Goal: Task Accomplishment & Management: Manage account settings

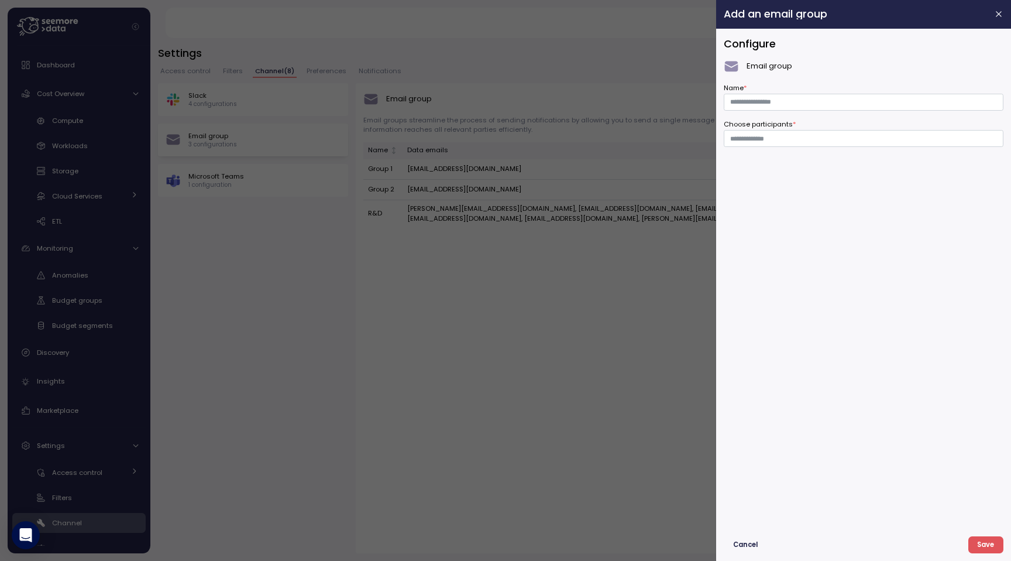
scroll to position [42, 0]
click at [283, 273] on div at bounding box center [505, 280] width 1011 height 561
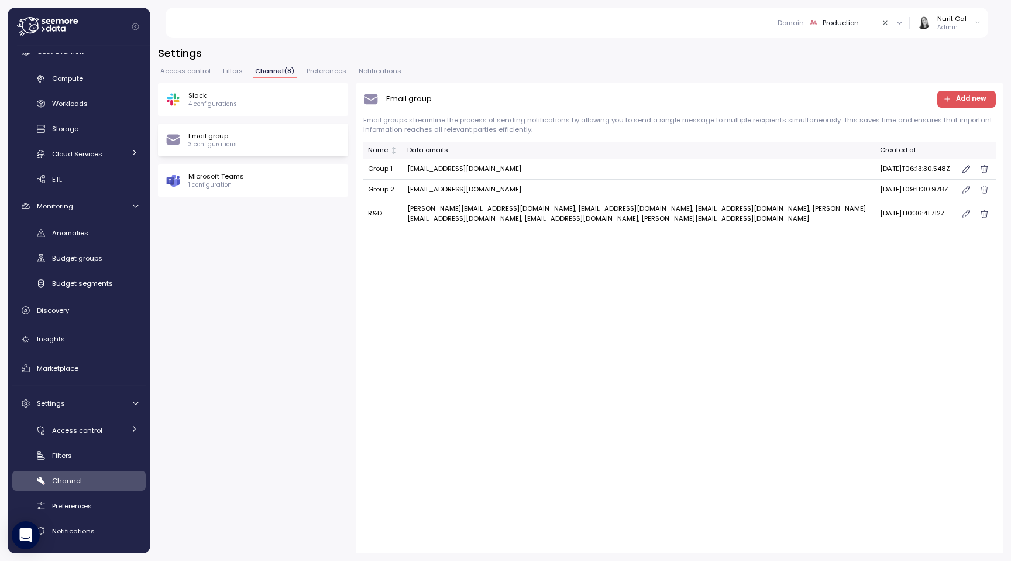
click at [230, 97] on p "Slack" at bounding box center [212, 95] width 49 height 9
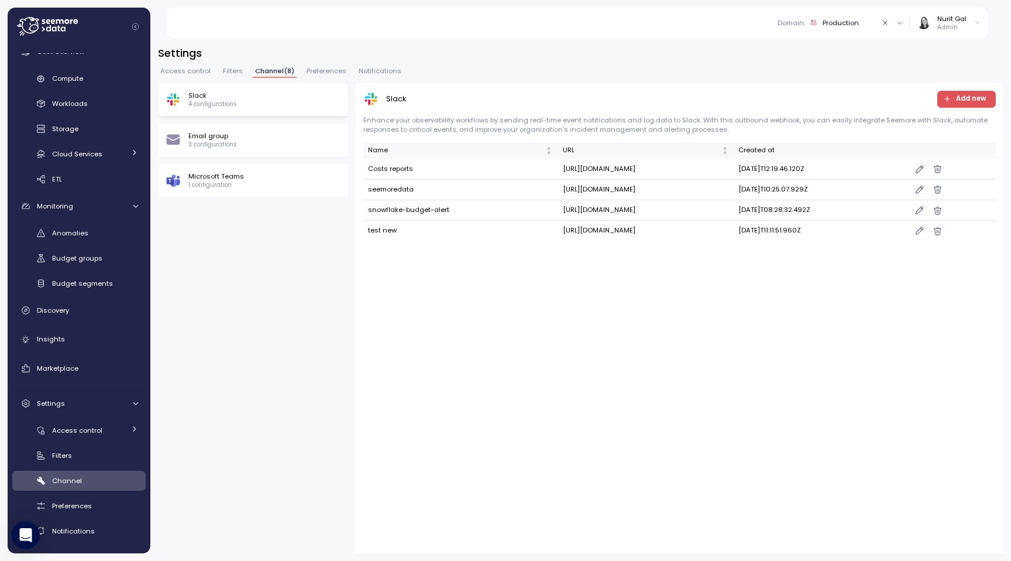
click at [944, 95] on button "Add new" at bounding box center [966, 99] width 59 height 17
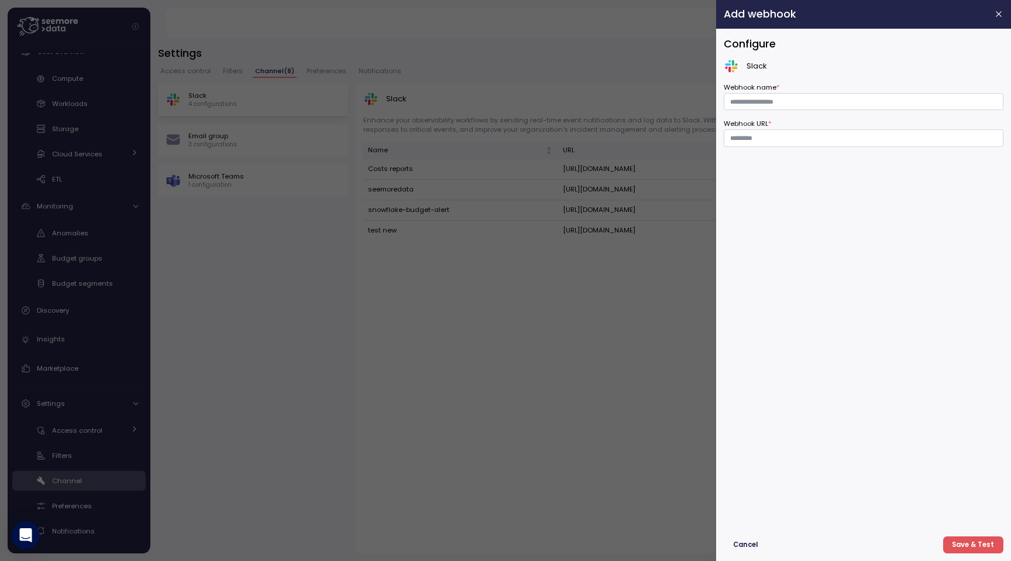
click at [295, 139] on div at bounding box center [505, 280] width 1011 height 561
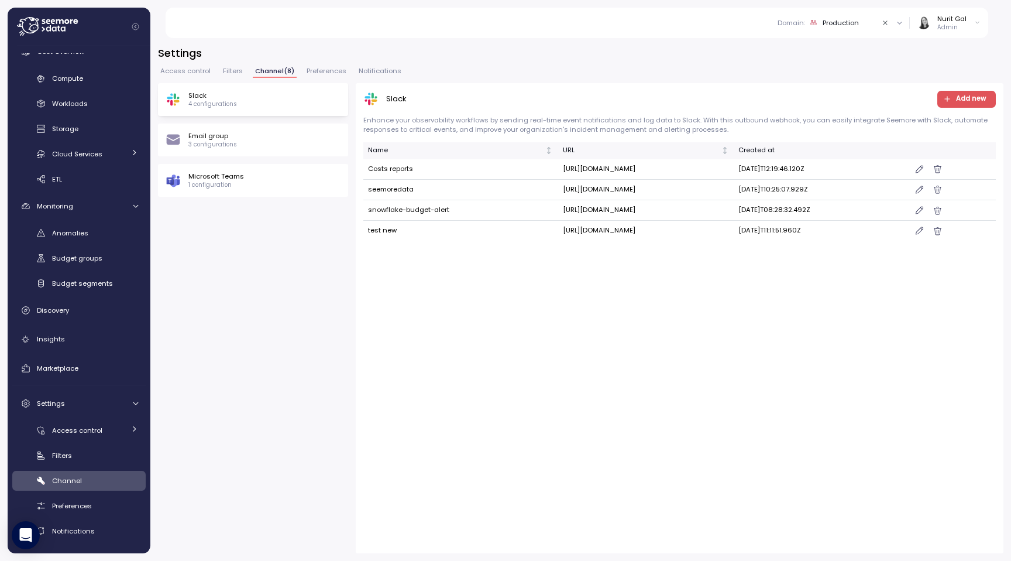
click at [288, 139] on div "Email group 3 configurations" at bounding box center [253, 140] width 175 height 18
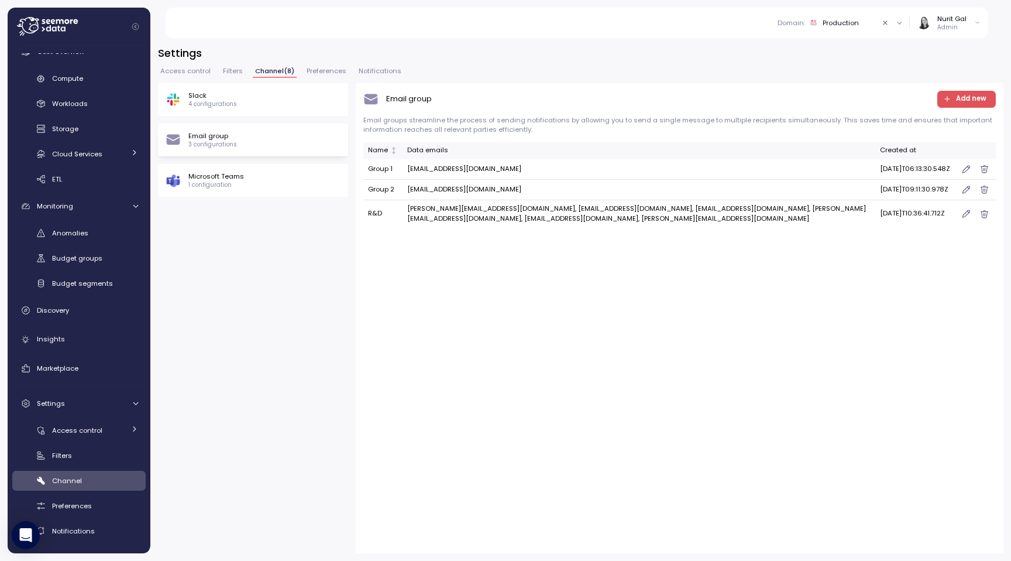
click at [938, 92] on div "Email group Add new" at bounding box center [679, 99] width 633 height 17
click at [945, 97] on icon "button" at bounding box center [947, 99] width 8 height 8
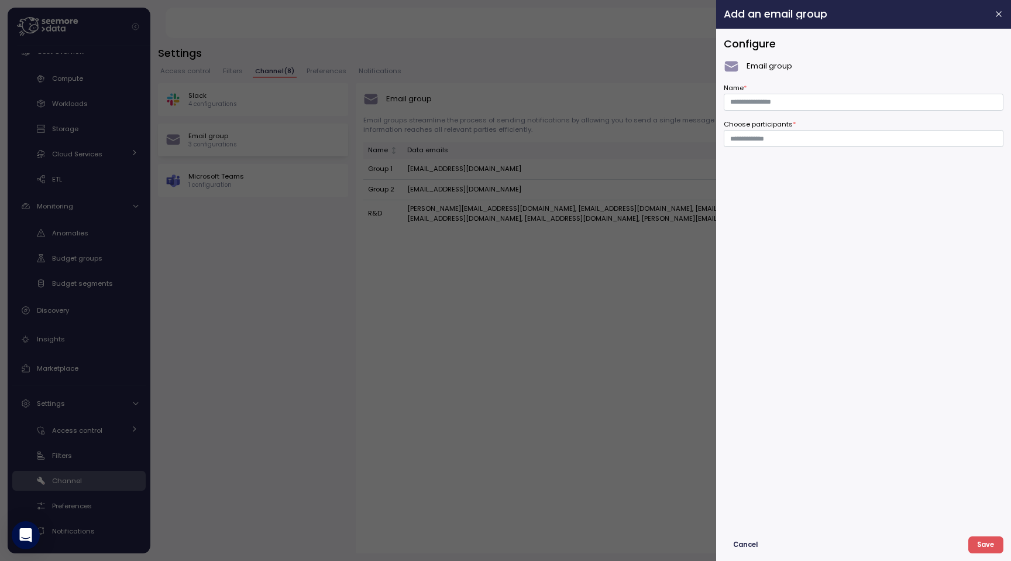
click at [508, 292] on div at bounding box center [505, 280] width 1011 height 561
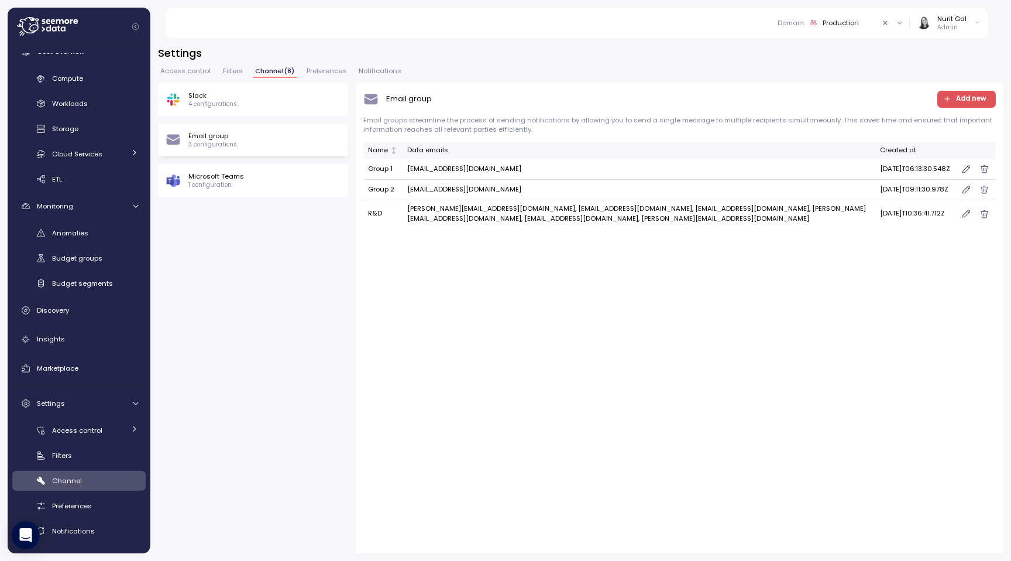
click at [971, 99] on span "Add new" at bounding box center [971, 99] width 30 height 16
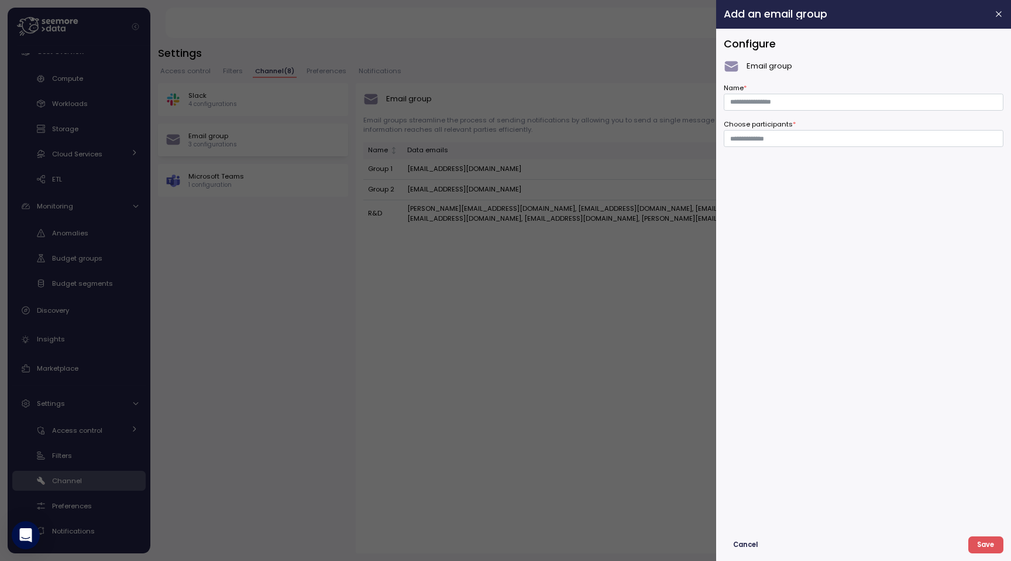
click at [296, 99] on div at bounding box center [505, 280] width 1011 height 561
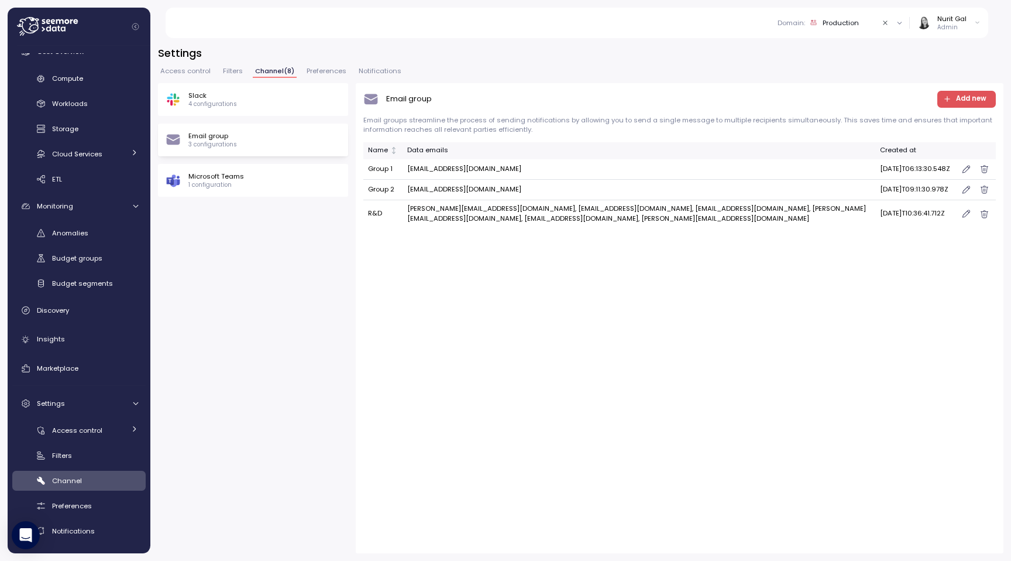
click at [296, 99] on div "Slack 4 configurations" at bounding box center [253, 100] width 175 height 18
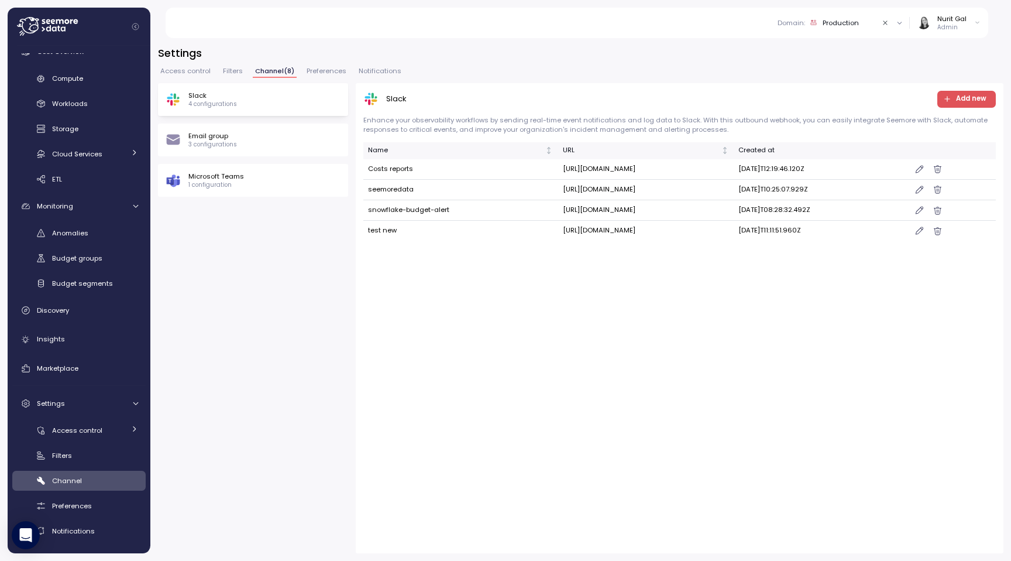
click at [1000, 91] on div "Slack Add new Enhance your observability workflows by sending real-time event n…" at bounding box center [680, 318] width 648 height 470
click at [984, 99] on span "Add new" at bounding box center [971, 99] width 30 height 16
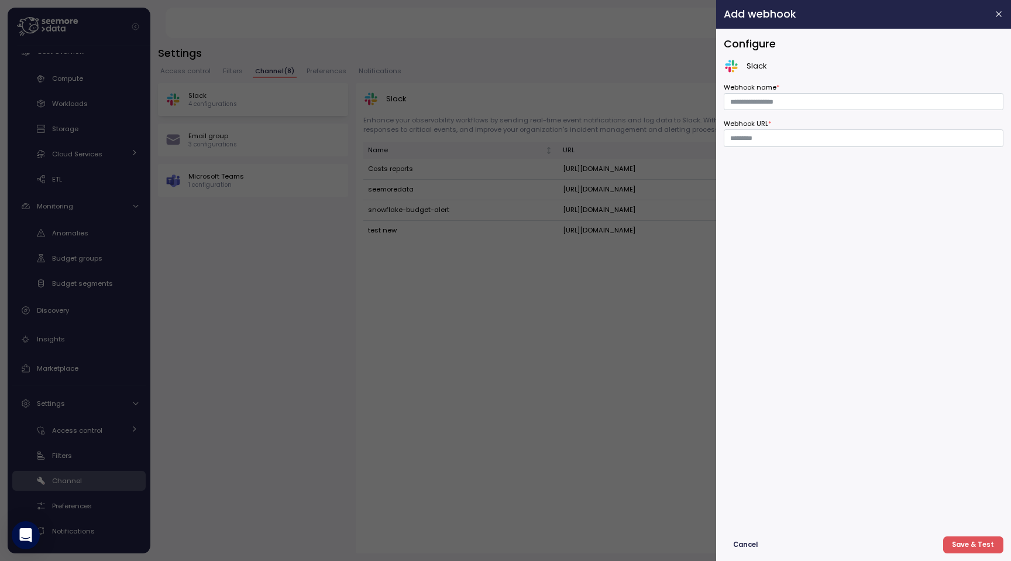
click at [540, 286] on div at bounding box center [505, 280] width 1011 height 561
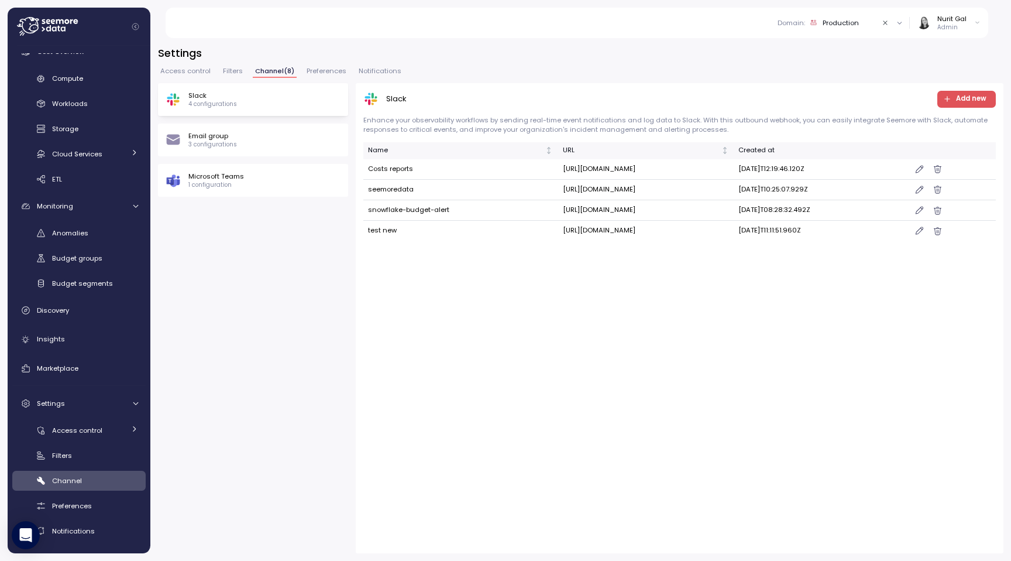
click at [975, 102] on span "Add new" at bounding box center [971, 99] width 30 height 16
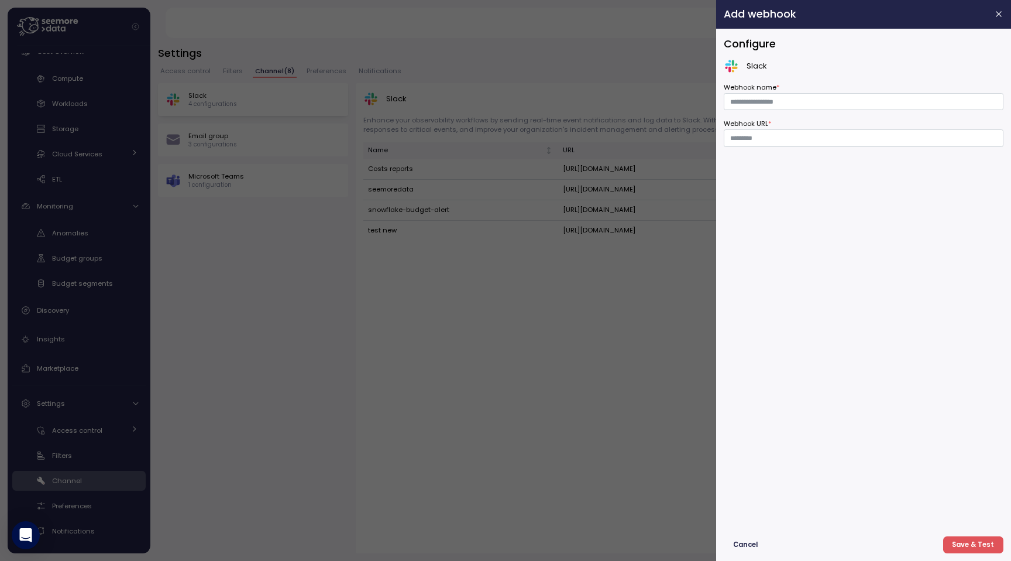
click at [535, 245] on div at bounding box center [505, 280] width 1011 height 561
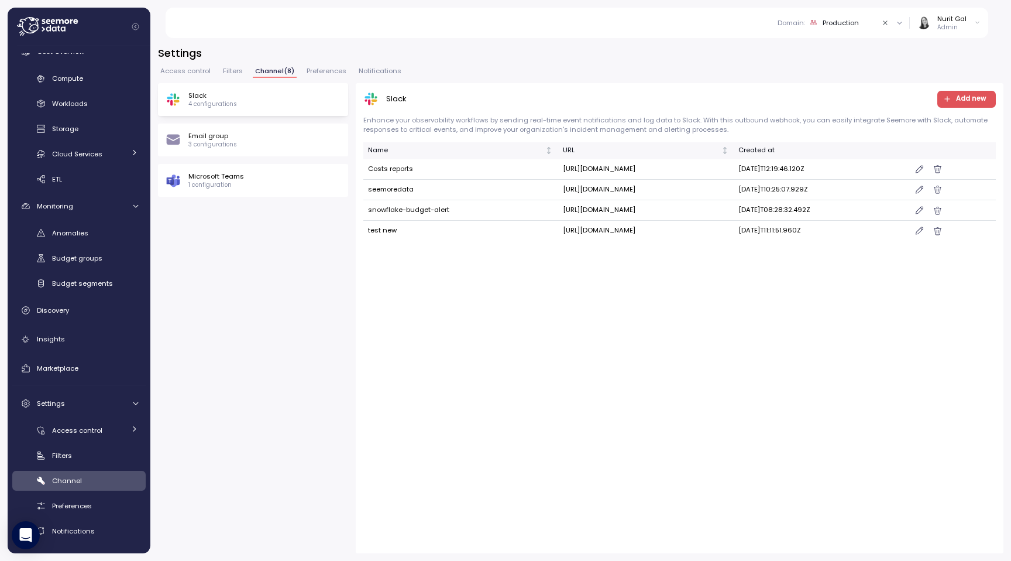
click at [963, 95] on span "Add new" at bounding box center [971, 99] width 30 height 16
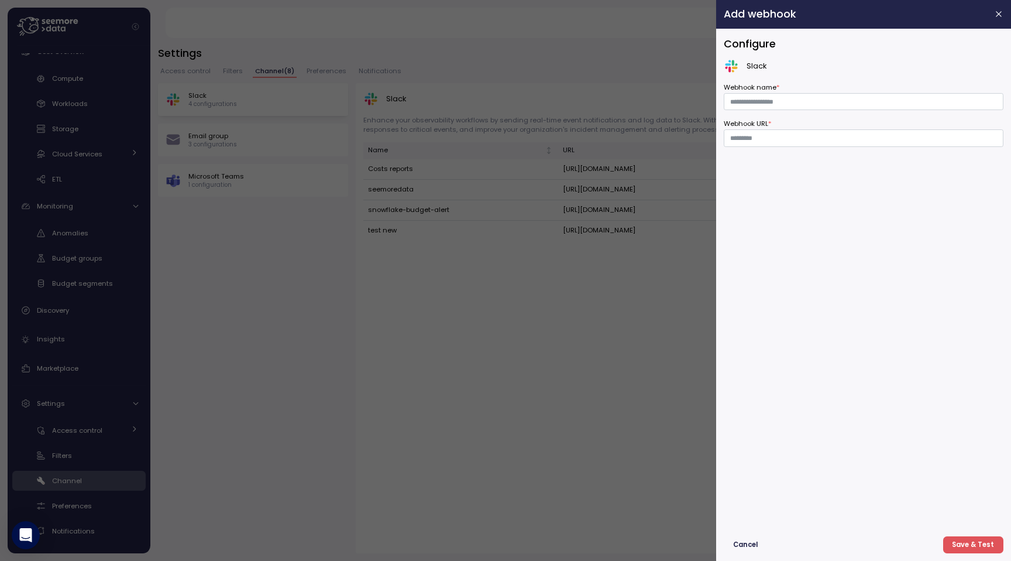
click at [505, 306] on div at bounding box center [505, 280] width 1011 height 561
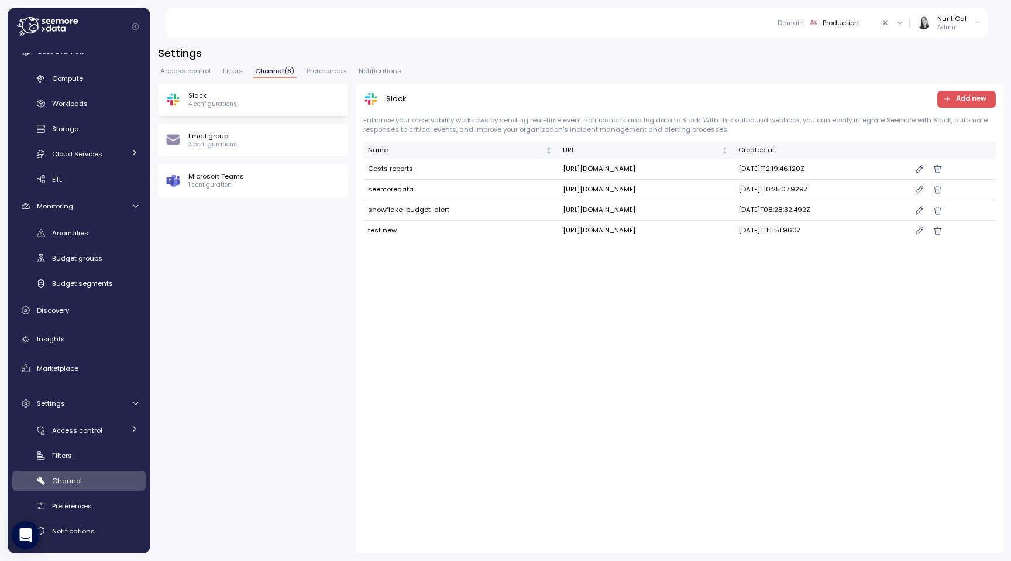
click at [253, 116] on div "Slack 4 configurations Email group 3 configurations Microsoft Teams 1 configura…" at bounding box center [253, 140] width 190 height 114
click at [253, 131] on div "Email group 3 configurations" at bounding box center [253, 140] width 175 height 18
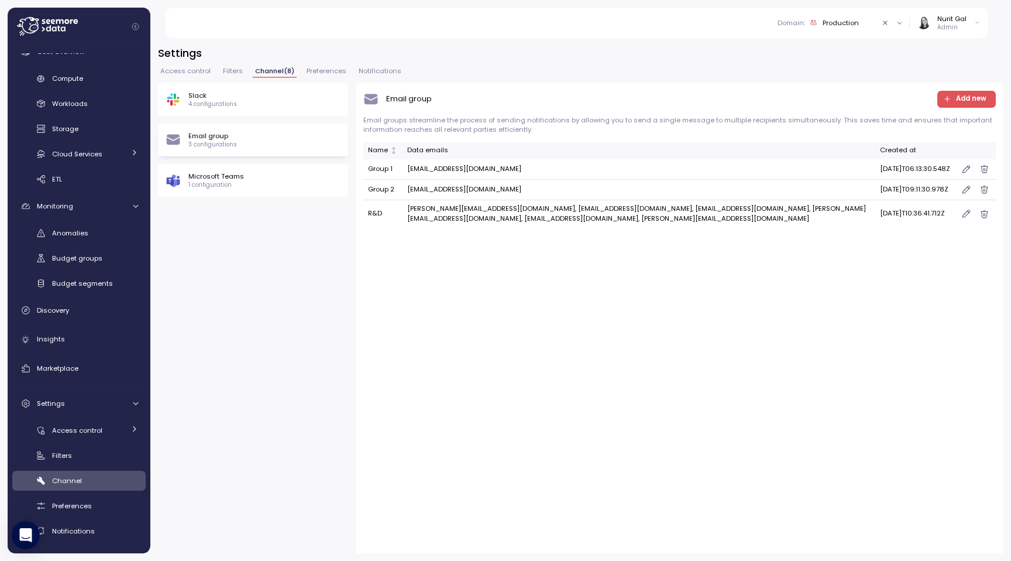
click at [966, 107] on button "Add new" at bounding box center [966, 99] width 59 height 17
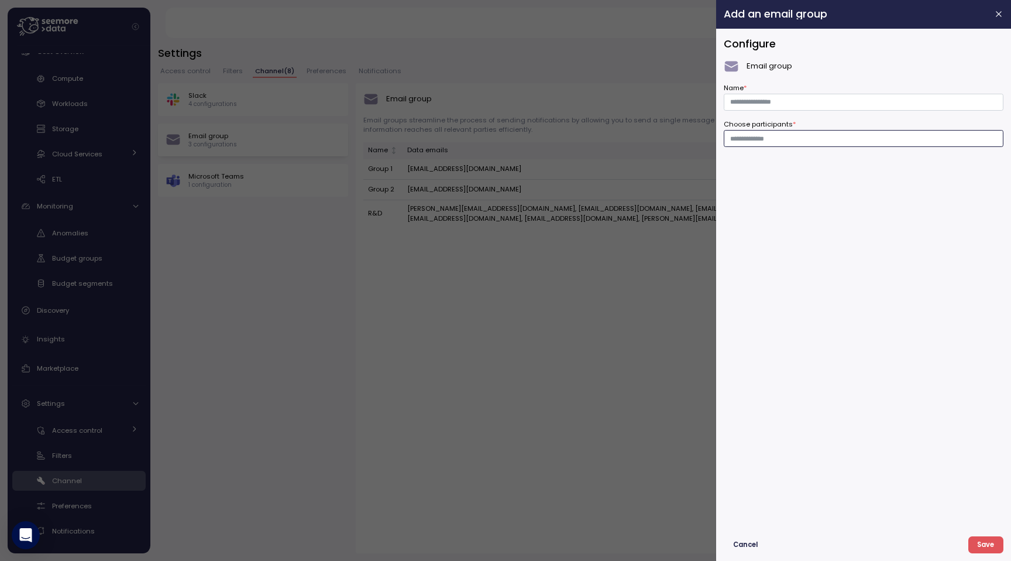
click at [827, 144] on div at bounding box center [864, 138] width 280 height 17
